Goal: Task Accomplishment & Management: Complete application form

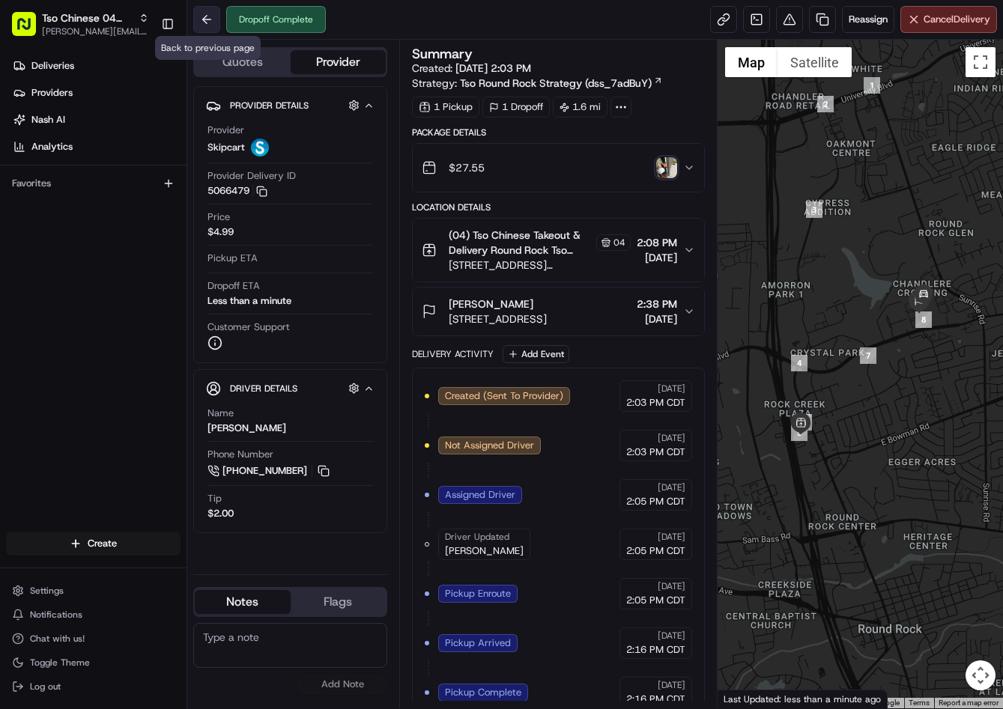
click at [210, 24] on button at bounding box center [206, 19] width 27 height 27
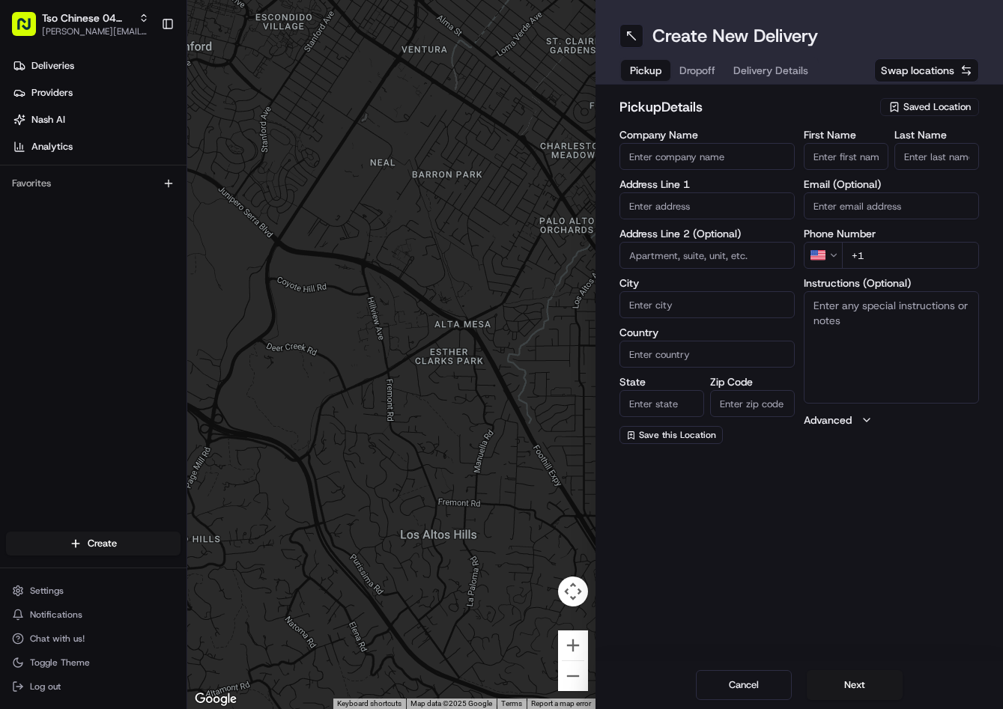
click at [911, 96] on div "pickup Details Saved Location Company Name Address Line 1 Address Line 2 (Optio…" at bounding box center [799, 271] width 408 height 372
click at [917, 105] on span "Saved Location" at bounding box center [936, 106] width 67 height 13
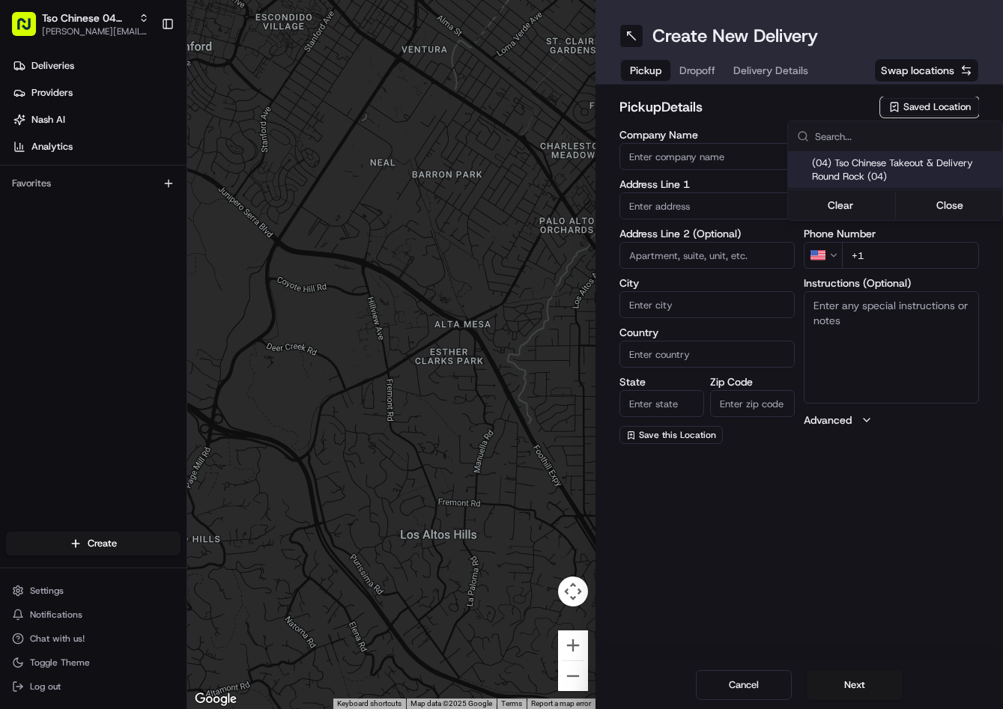
click at [882, 166] on span "(04) Tso Chinese Takeout & Delivery Round Rock (04)" at bounding box center [904, 170] width 184 height 27
type input "(04) Tso Chinese Takeout & Delivery Round Rock"
type input "2000 N [PERSON_NAME] St"
type input "Ste 108"
type input "Round Rock"
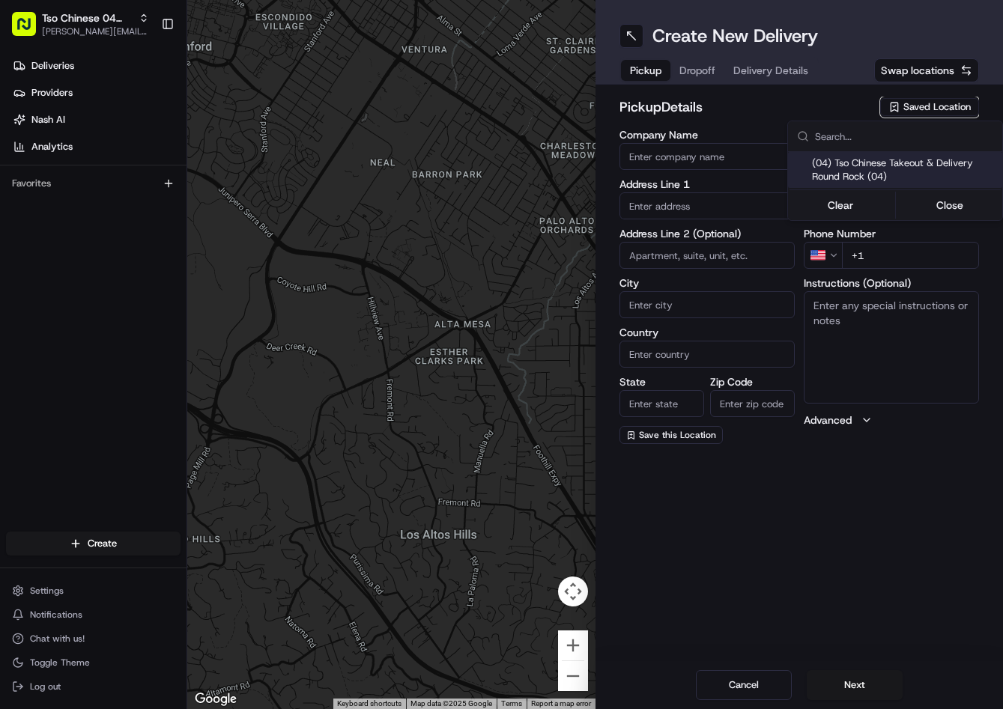
type input "US"
type input "[GEOGRAPHIC_DATA]"
type input "78664"
type input "Tso Chinese"
type input "Round Rock Manager"
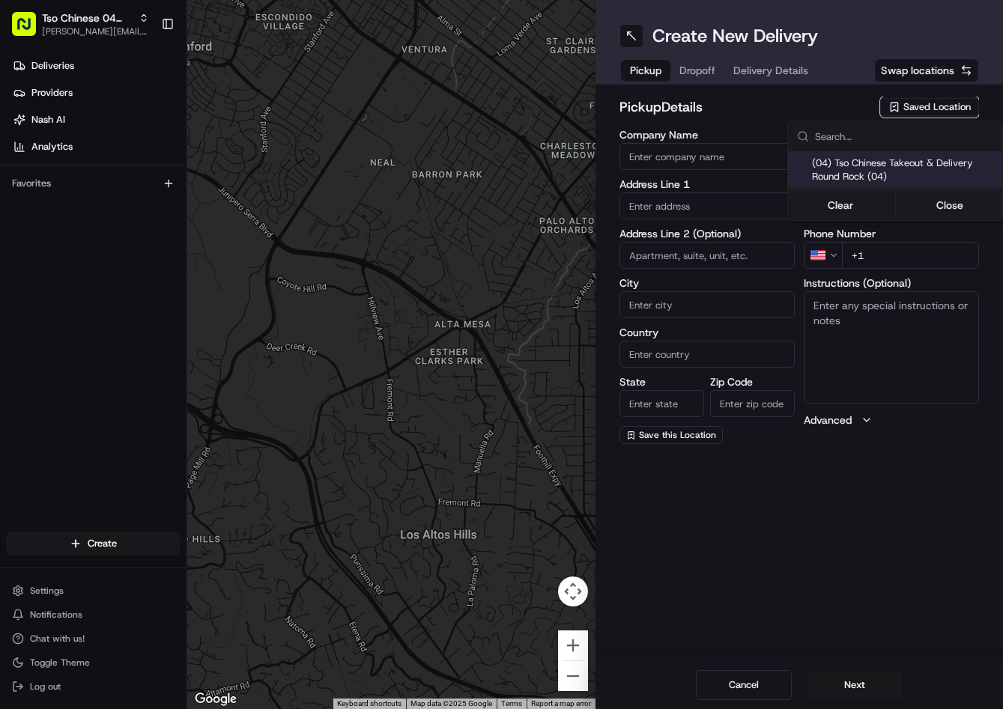
type input "[EMAIL_ADDRESS][DOMAIN_NAME]"
type input "[PHONE_NUMBER]"
type textarea "Submit a picture displaying address & food as Proof of Delivery. Envía una foto…"
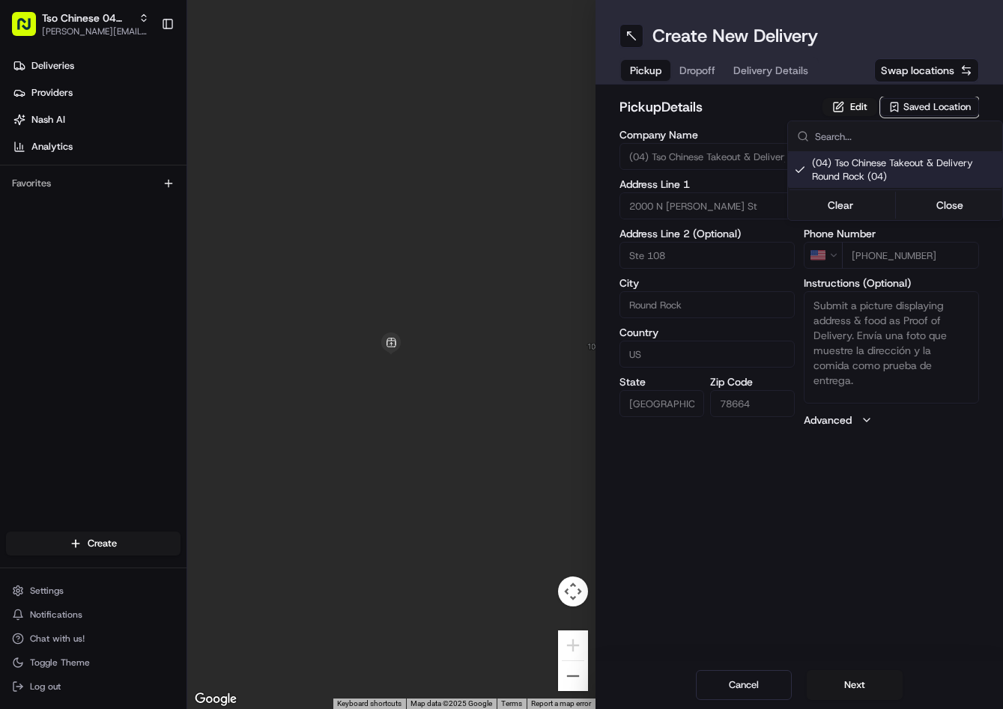
click at [703, 78] on html "Tso Chinese 04 Round Rock [PERSON_NAME][EMAIL_ADDRESS][DOMAIN_NAME] Toggle Side…" at bounding box center [501, 354] width 1003 height 709
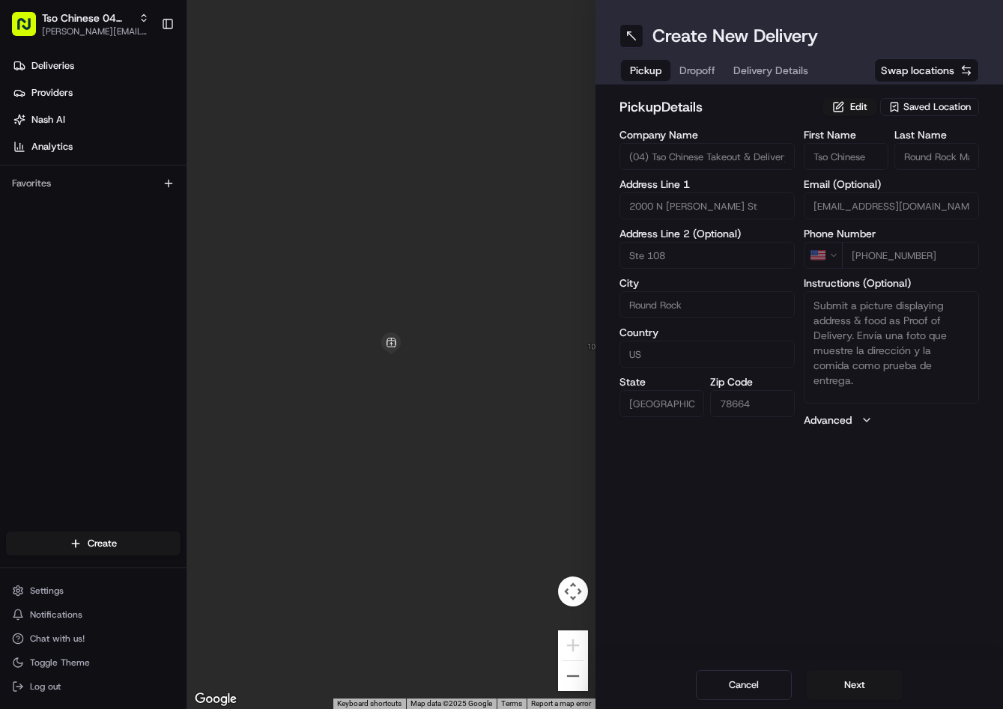
click at [703, 78] on button "Dropoff" at bounding box center [697, 70] width 54 height 21
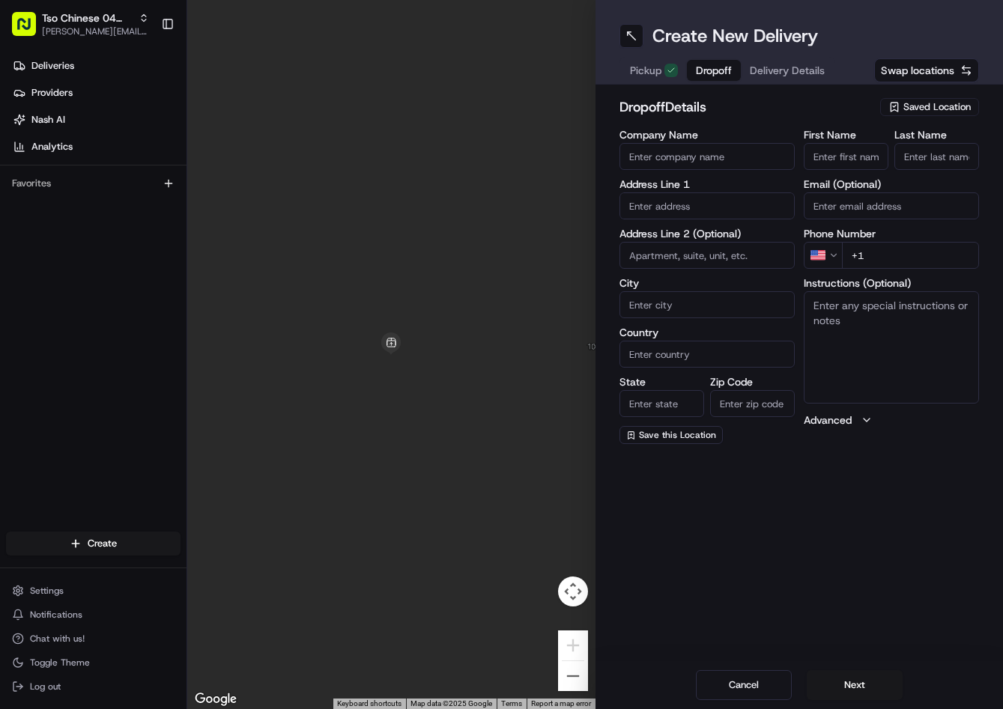
click at [911, 246] on input "+1" at bounding box center [910, 255] width 137 height 27
paste input "51 27793702"
drag, startPoint x: 944, startPoint y: 261, endPoint x: 834, endPoint y: 255, distance: 109.5
click at [843, 256] on input "+1" at bounding box center [910, 255] width 137 height 27
paste input "[PHONE_NUMBER]"
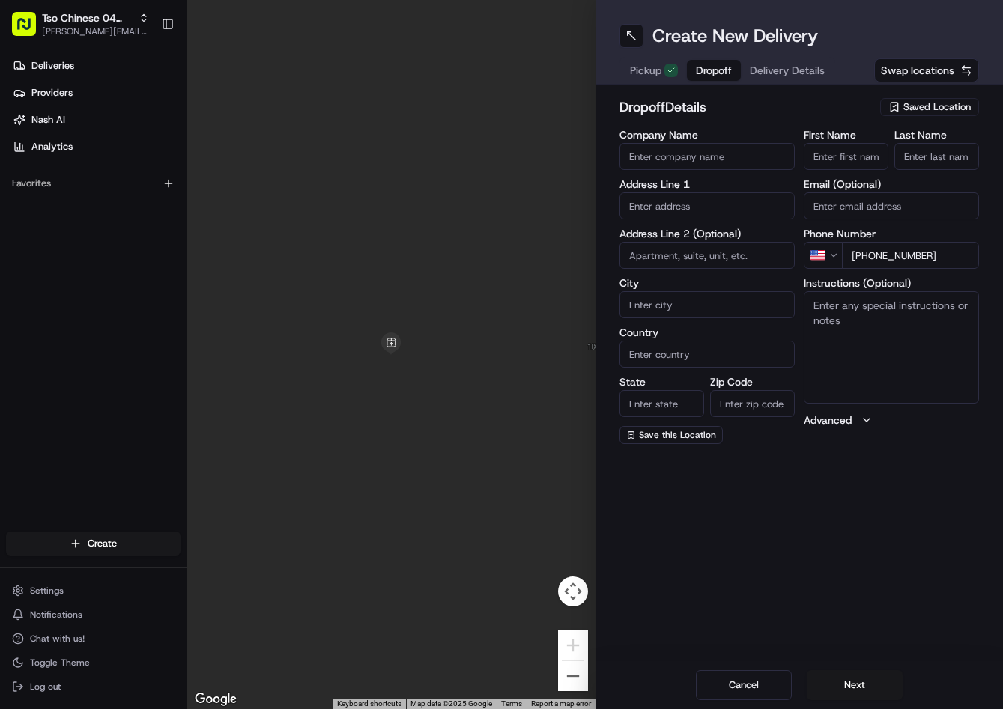
type input "[PHONE_NUMBER]"
click at [728, 196] on input "text" at bounding box center [706, 205] width 175 height 27
paste input "[STREET_ADDRESS][PERSON_NAME][PERSON_NAME]"
click at [698, 238] on div "[STREET_ADDRESS][PERSON_NAME]" at bounding box center [707, 244] width 168 height 36
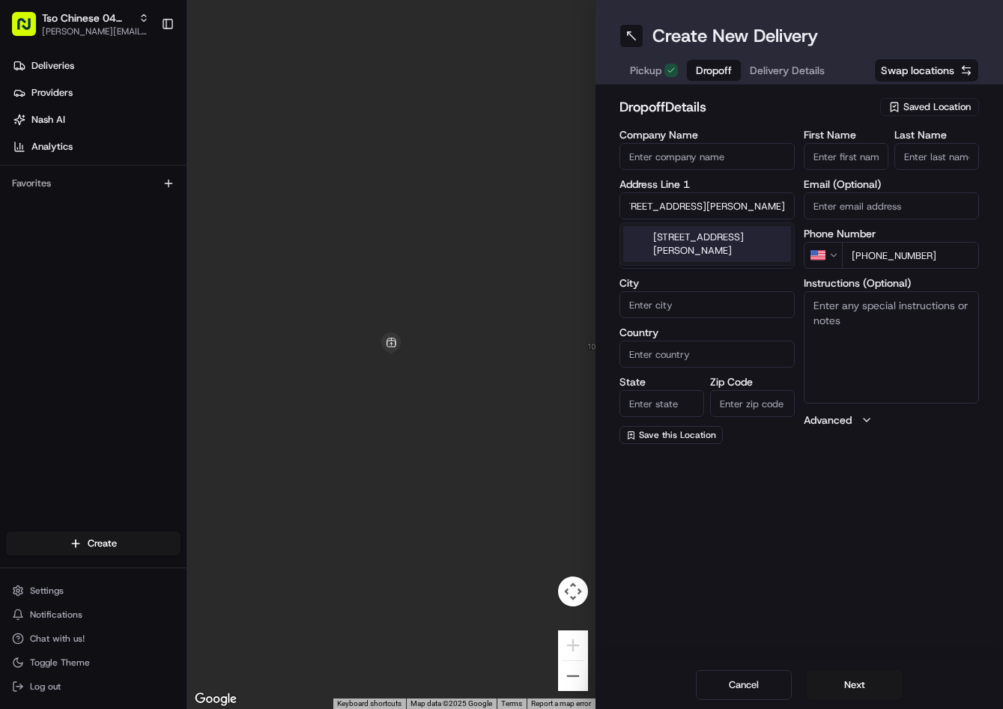
type input "[STREET_ADDRESS][PERSON_NAME][PERSON_NAME]"
type input "Pflugerville"
type input "[GEOGRAPHIC_DATA]"
type input "78660"
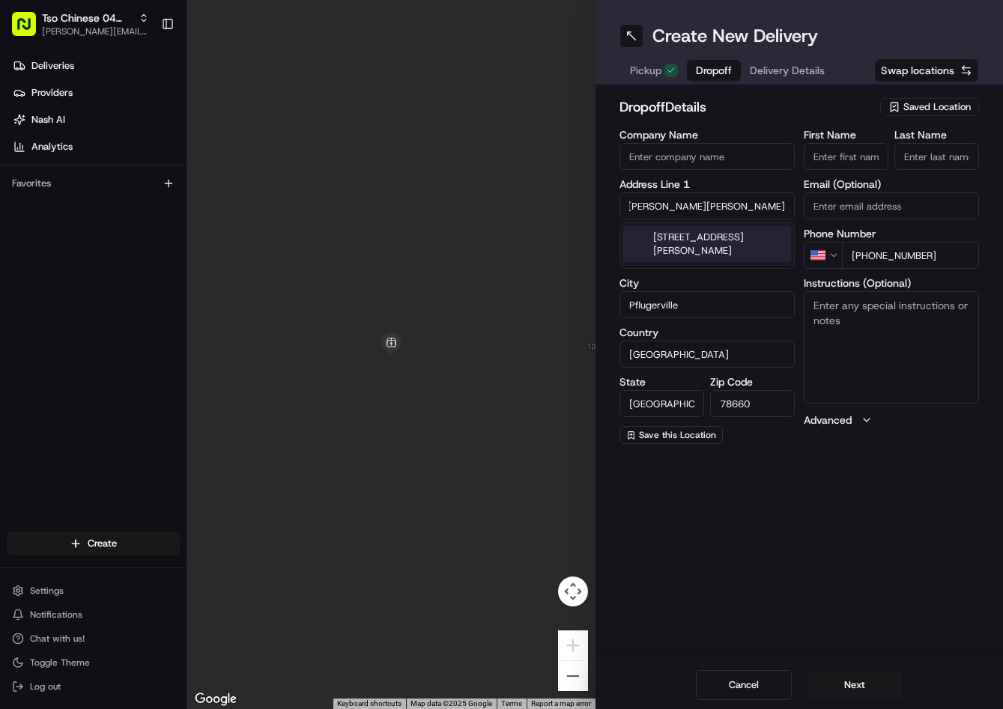
scroll to position [0, 0]
type input "[STREET_ADDRESS][PERSON_NAME]"
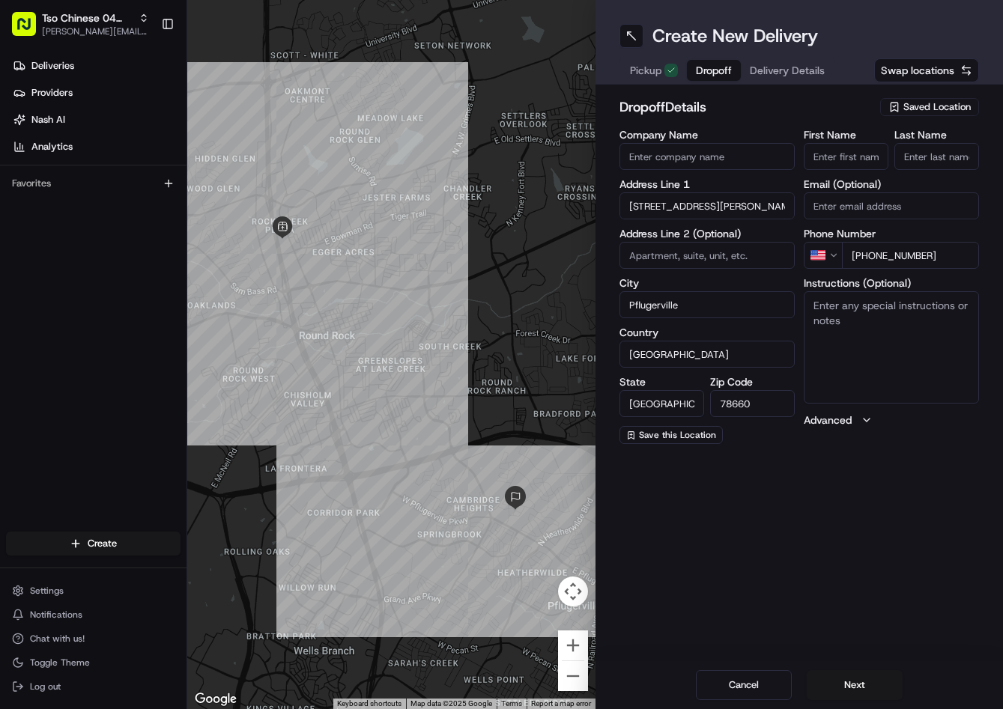
click at [876, 153] on input "First Name" at bounding box center [846, 156] width 85 height 27
paste input "[PERSON_NAME]"
type input "[PERSON_NAME]"
click at [954, 144] on input "Last Name" at bounding box center [936, 156] width 85 height 27
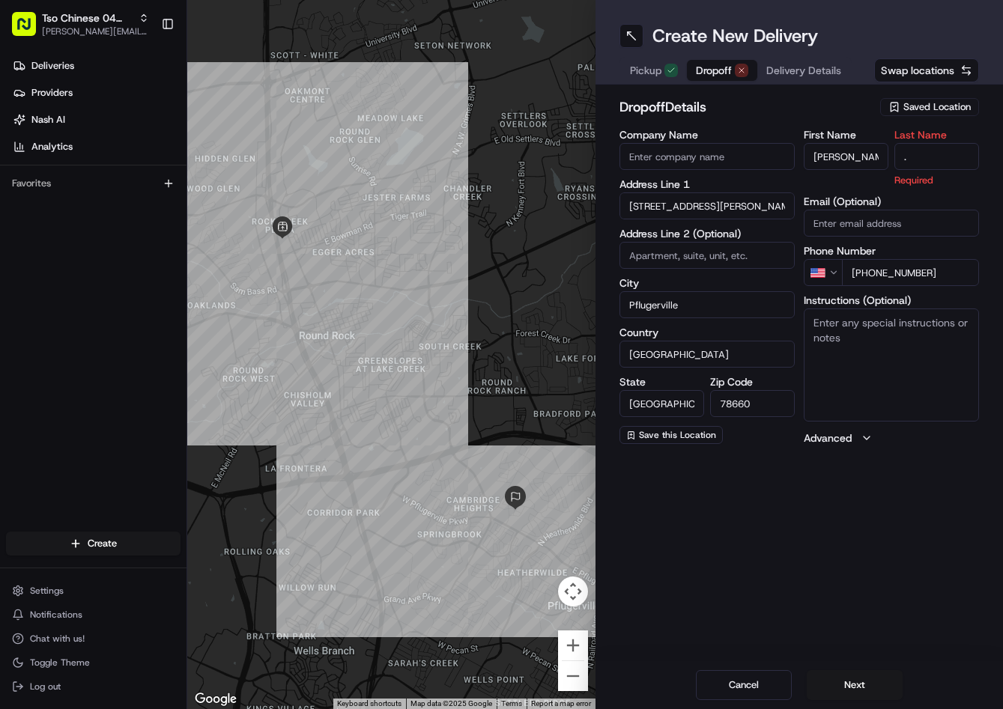
type input "."
click at [794, 121] on div "dropoff Details Saved Location" at bounding box center [799, 110] width 360 height 27
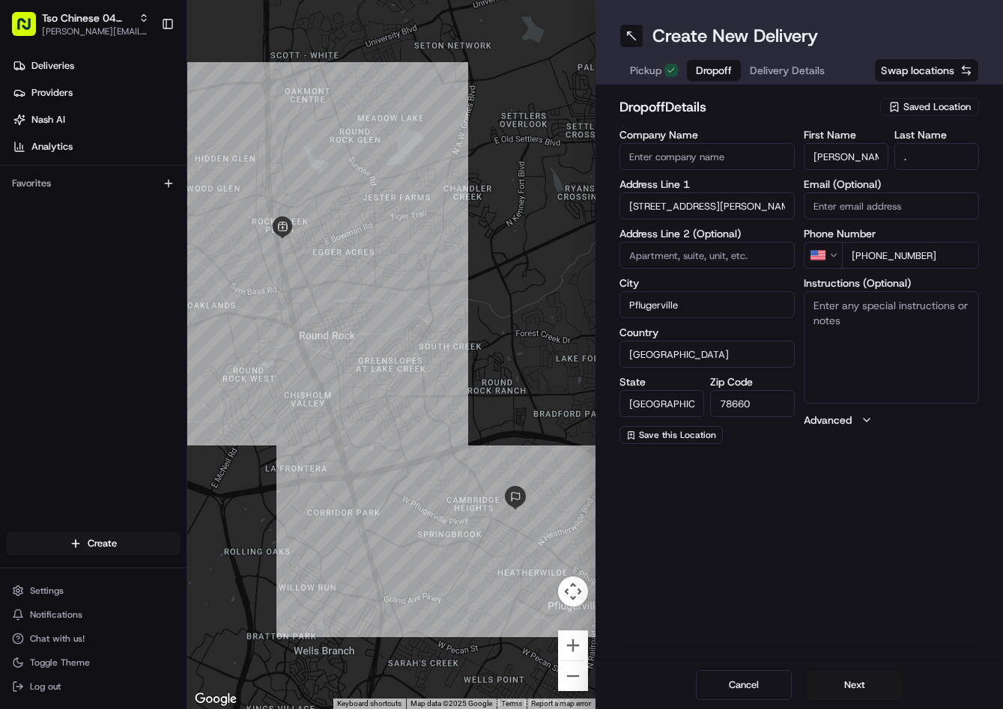
click at [794, 72] on span "Delivery Details" at bounding box center [787, 70] width 75 height 15
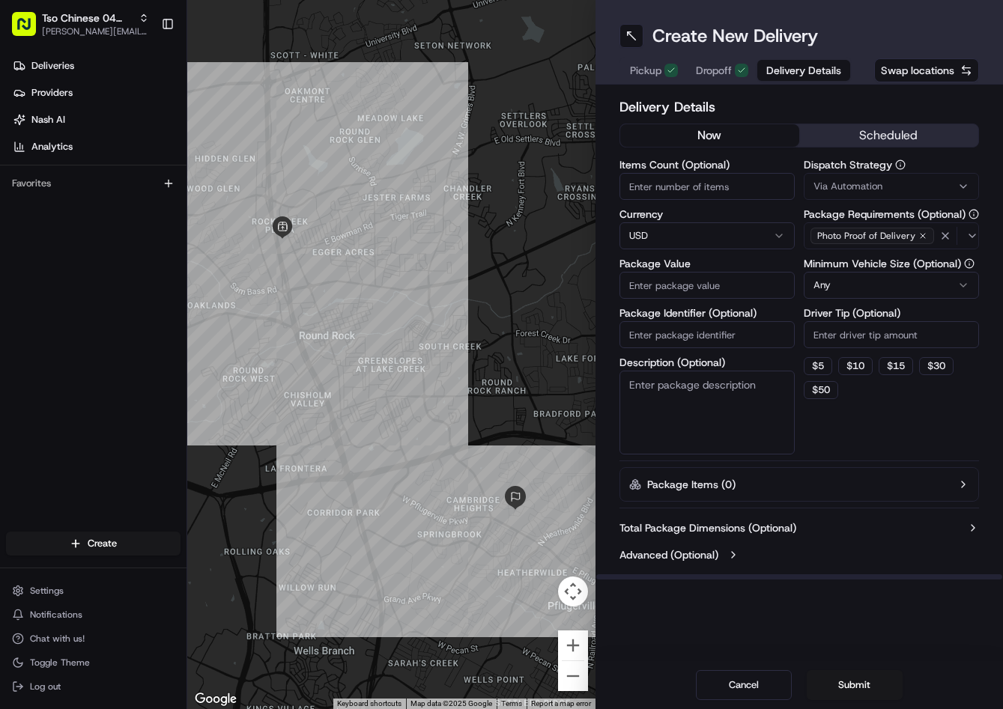
click at [882, 190] on div "Via Automation" at bounding box center [891, 186] width 168 height 13
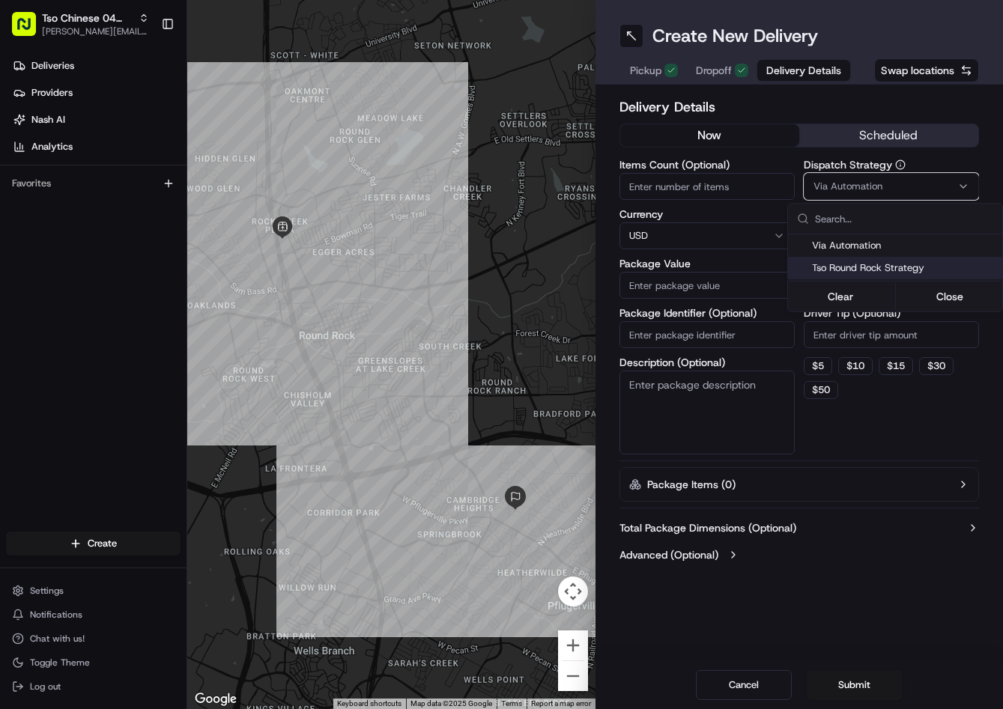
click at [860, 261] on div "Tso Round Rock Strategy" at bounding box center [895, 268] width 214 height 22
drag, startPoint x: 858, startPoint y: 322, endPoint x: 854, endPoint y: 334, distance: 12.8
click at [857, 327] on html "Tso Chinese 04 Round Rock [PERSON_NAME][EMAIL_ADDRESS][DOMAIN_NAME] Toggle Side…" at bounding box center [501, 354] width 1003 height 709
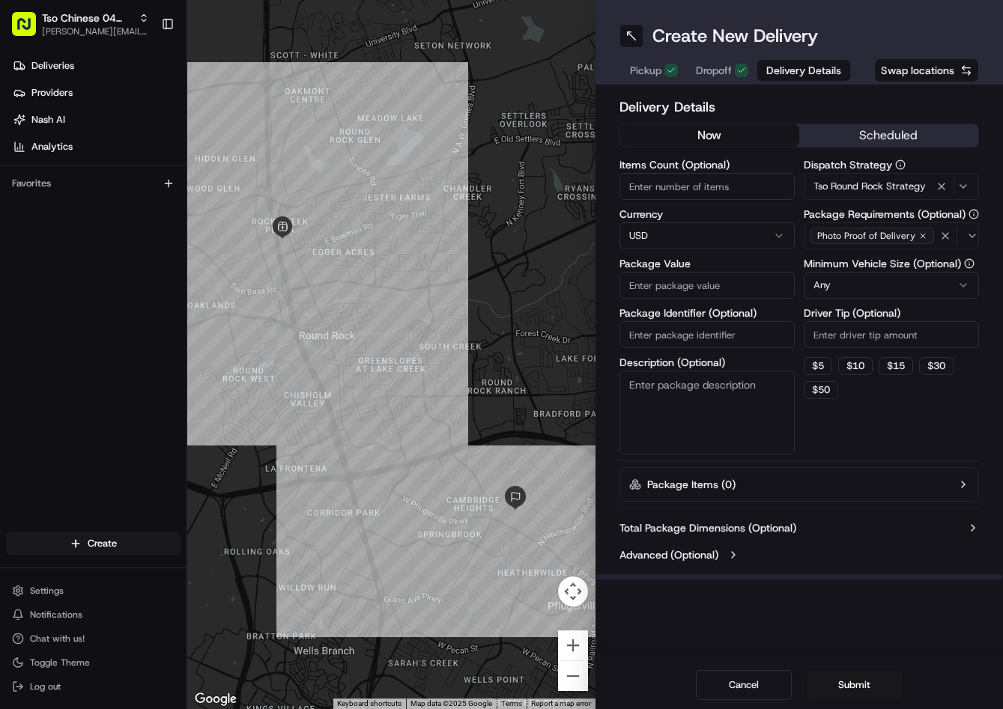
click at [851, 340] on input "Driver Tip (Optional)" at bounding box center [891, 334] width 175 height 27
type input "2"
click at [751, 288] on input "Package Value" at bounding box center [706, 285] width 175 height 27
type input "39.89"
click at [715, 328] on input "Package Identifier (Optional)" at bounding box center [706, 334] width 175 height 27
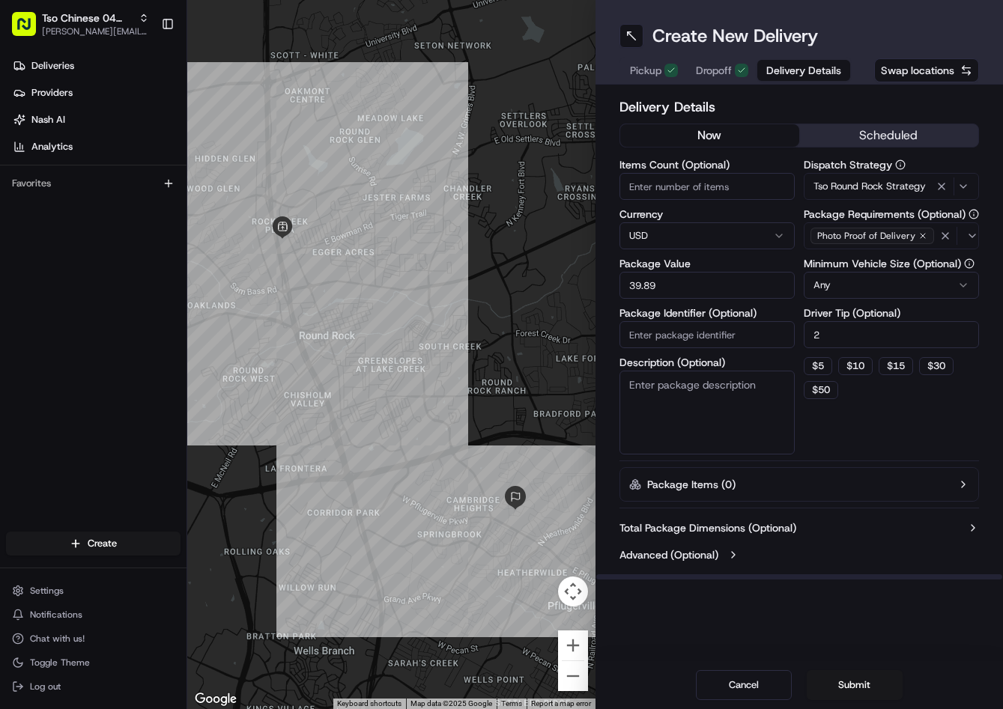
paste input "SSGOXGR"
type input "SSGOXGR"
click at [836, 689] on button "Submit" at bounding box center [855, 685] width 96 height 30
click at [921, 559] on button "Advanced (Optional)" at bounding box center [799, 555] width 360 height 15
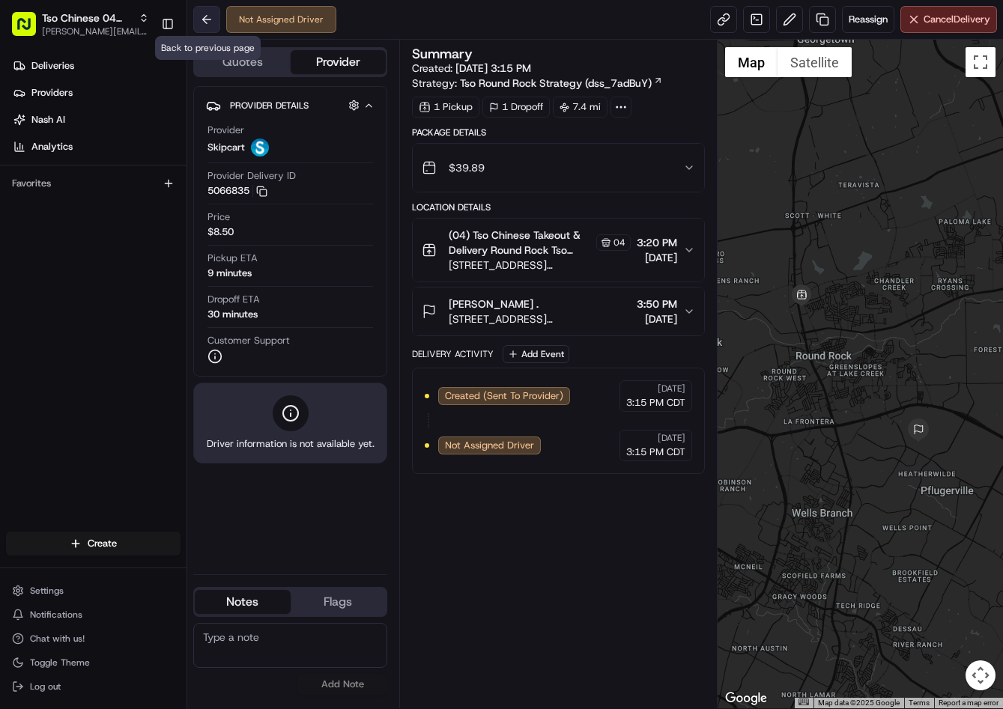
click at [213, 18] on button at bounding box center [206, 19] width 27 height 27
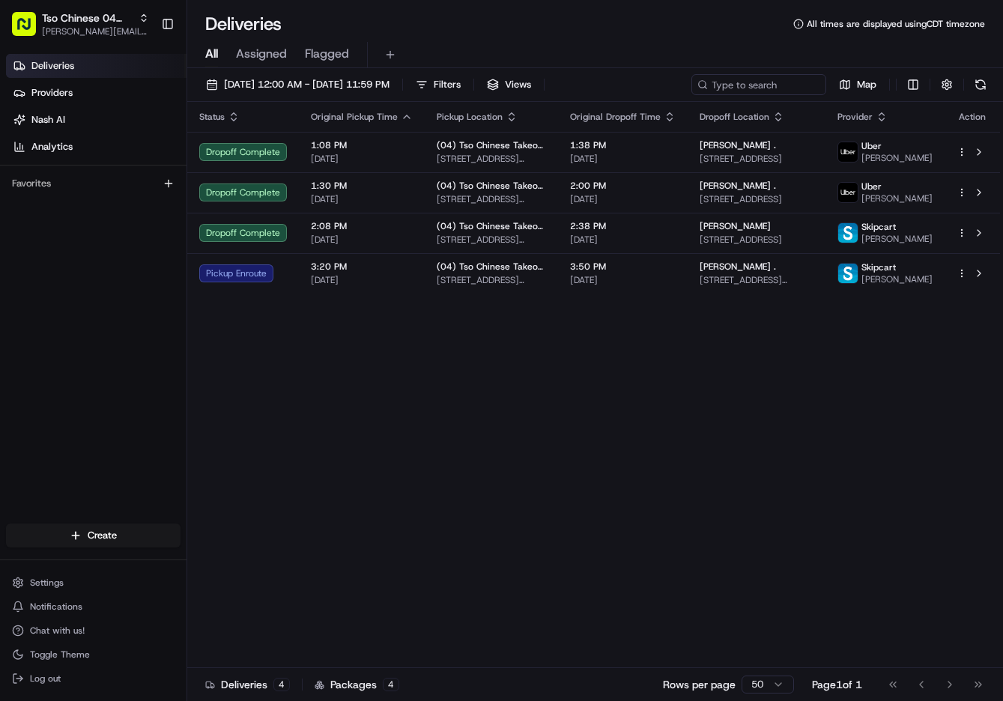
click at [683, 448] on div "Status Original Pickup Time Pickup Location Original Dropoff Time Dropoff Locat…" at bounding box center [593, 385] width 813 height 566
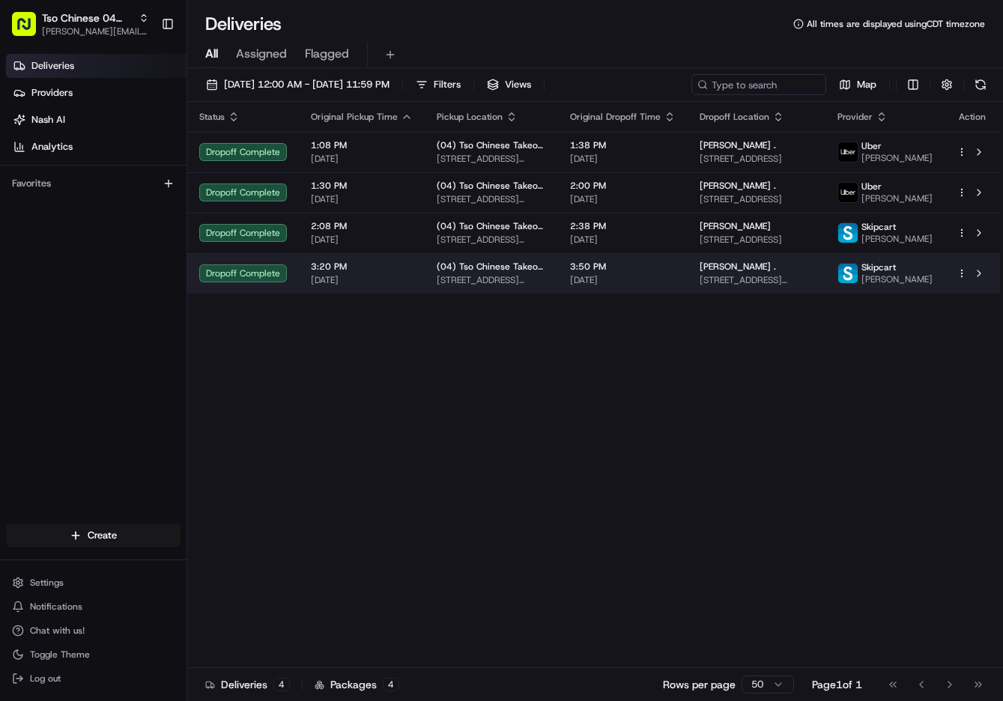
click at [617, 273] on span "3:50 PM" at bounding box center [623, 267] width 106 height 12
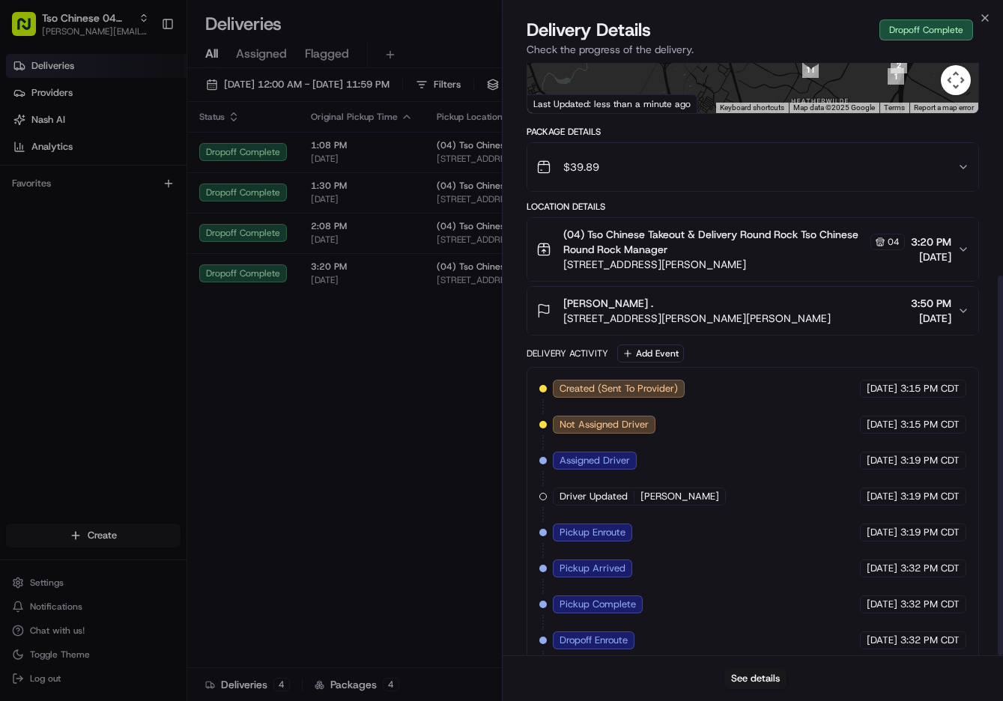
scroll to position [332, 0]
